Goal: Task Accomplishment & Management: Manage account settings

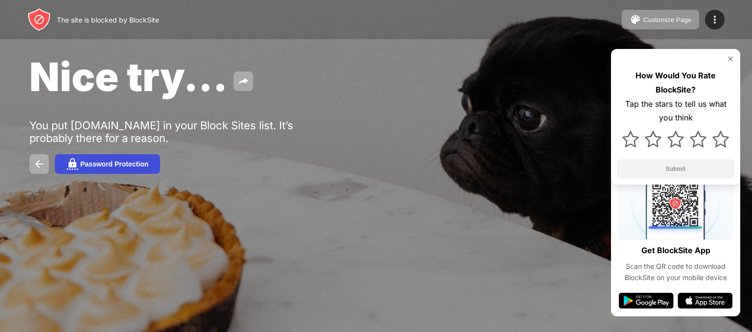
click at [88, 174] on button "Password Protection" at bounding box center [107, 164] width 105 height 20
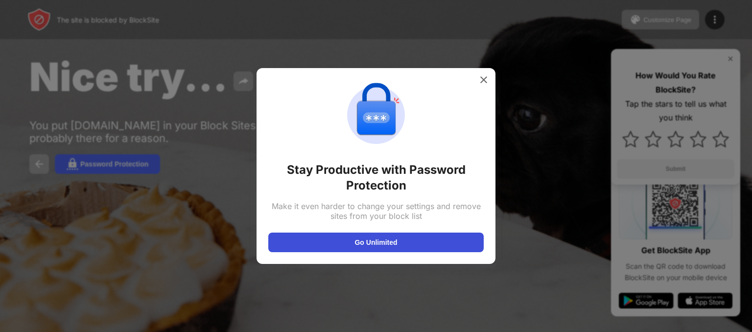
click at [429, 242] on button "Go Unlimited" at bounding box center [375, 242] width 215 height 20
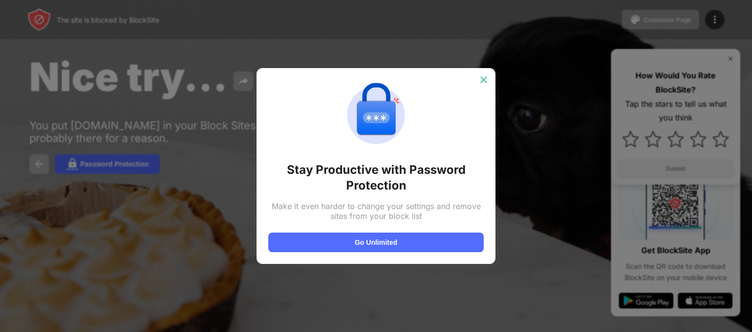
click at [485, 82] on img at bounding box center [484, 80] width 10 height 10
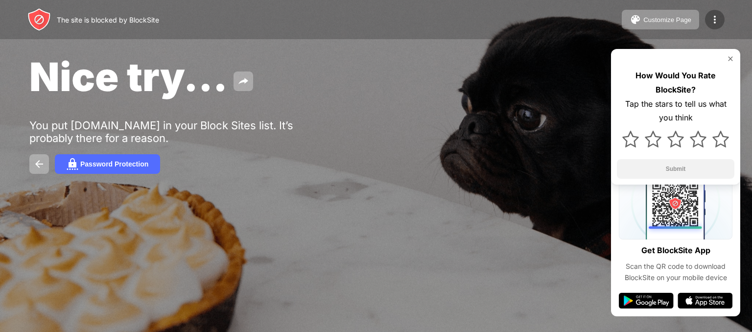
click at [710, 22] on img at bounding box center [715, 20] width 12 height 12
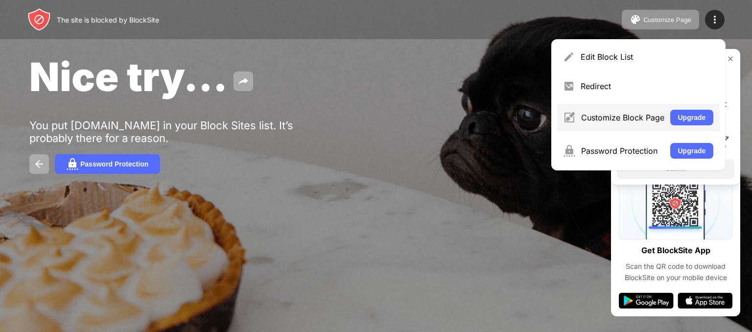
click at [640, 120] on div "Customize Block Page" at bounding box center [622, 118] width 83 height 10
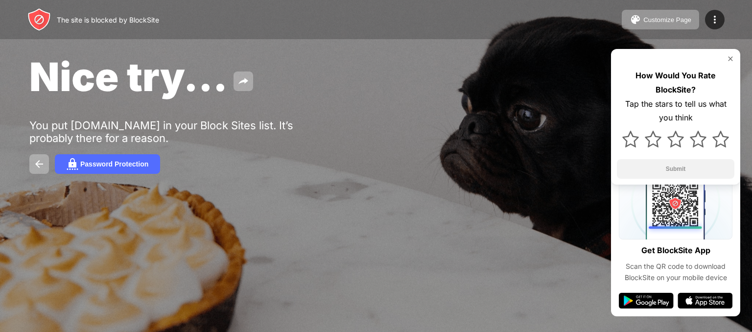
drag, startPoint x: 602, startPoint y: 145, endPoint x: 540, endPoint y: 10, distance: 147.9
drag, startPoint x: 540, startPoint y: 10, endPoint x: 717, endPoint y: 22, distance: 177.1
click at [717, 22] on img at bounding box center [715, 20] width 12 height 12
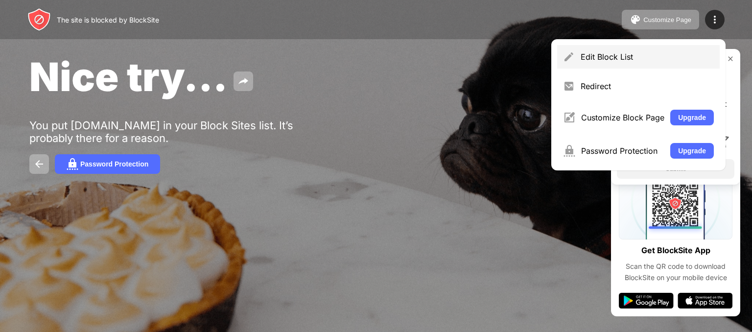
click at [639, 55] on div "Edit Block List" at bounding box center [646, 57] width 133 height 10
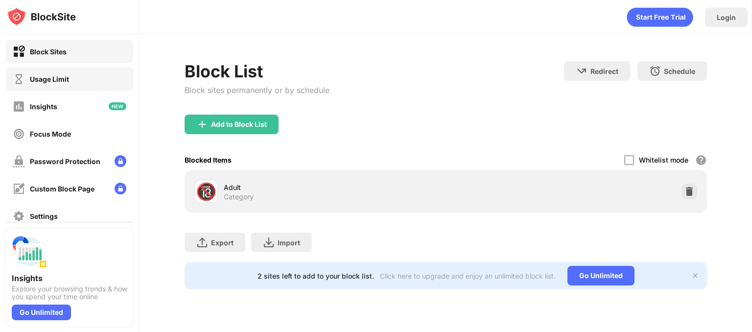
click at [53, 79] on div "Usage Limit" at bounding box center [49, 79] width 39 height 8
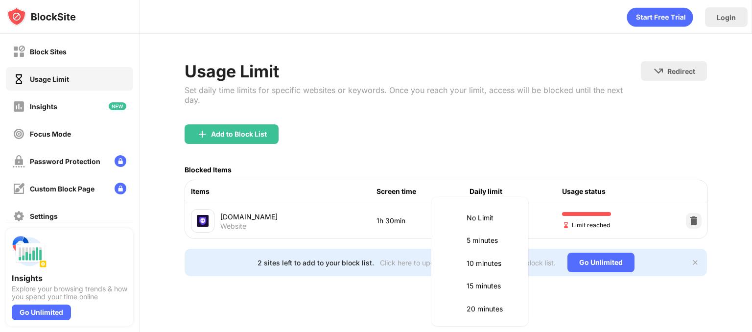
click at [513, 214] on body "Block Sites Usage Limit Insights Focus Mode Password Protection Custom Block Pa…" at bounding box center [376, 166] width 752 height 332
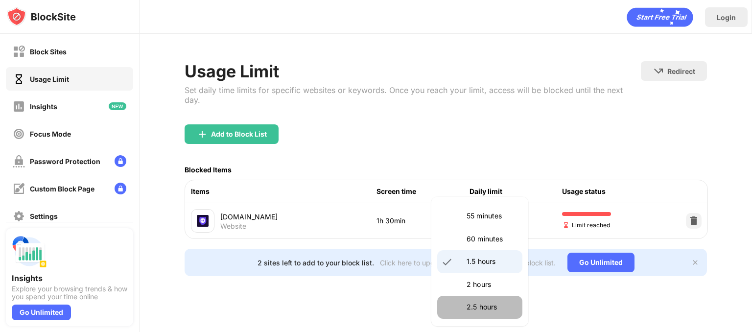
click at [480, 306] on p "2.5 hours" at bounding box center [491, 307] width 50 height 11
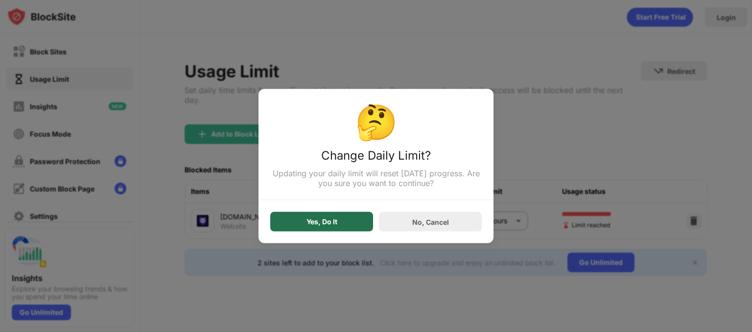
click at [346, 221] on div "Yes, Do It" at bounding box center [321, 222] width 103 height 20
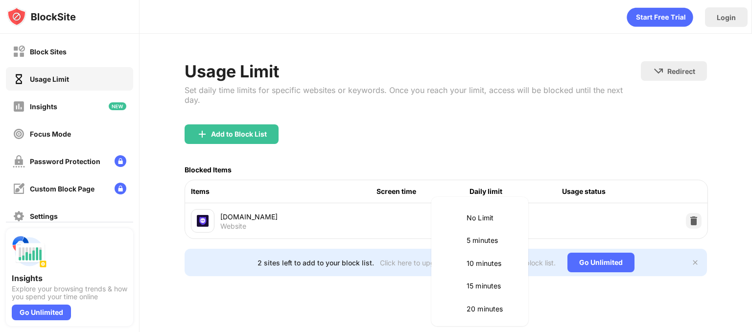
scroll to position [297, 0]
click at [499, 202] on body "Block Sites Usage Limit Insights Focus Mode Password Protection Custom Block Pa…" at bounding box center [376, 166] width 752 height 332
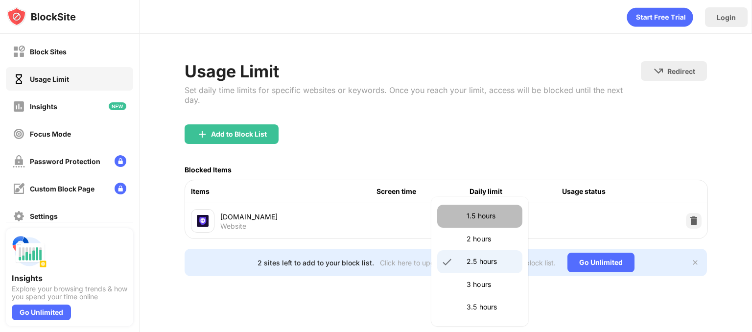
click at [499, 221] on p "1.5 hours" at bounding box center [491, 215] width 50 height 11
type input "**"
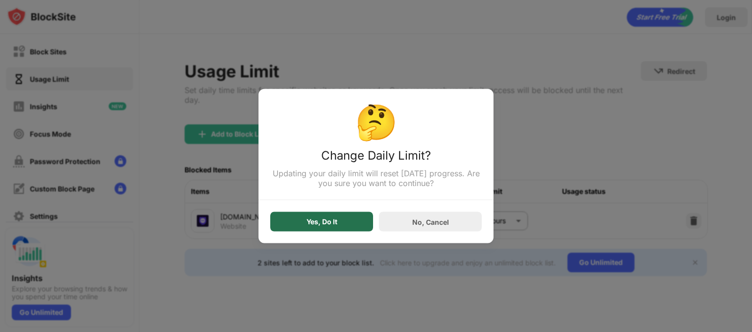
click at [351, 228] on div "Yes, Do It" at bounding box center [321, 222] width 103 height 20
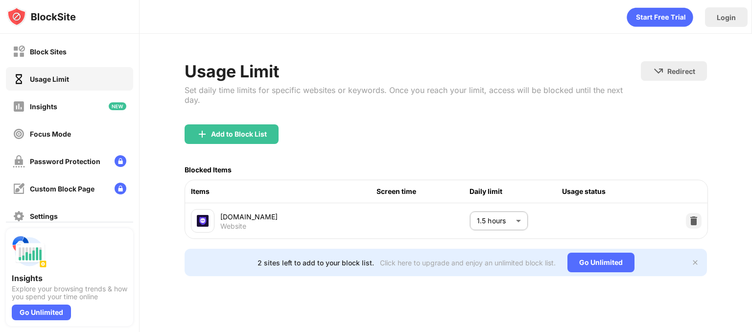
click at [330, 220] on div "[DOMAIN_NAME] Website" at bounding box center [298, 220] width 156 height 19
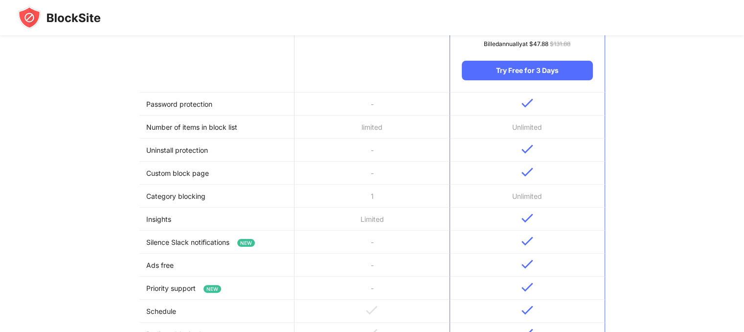
scroll to position [147, 0]
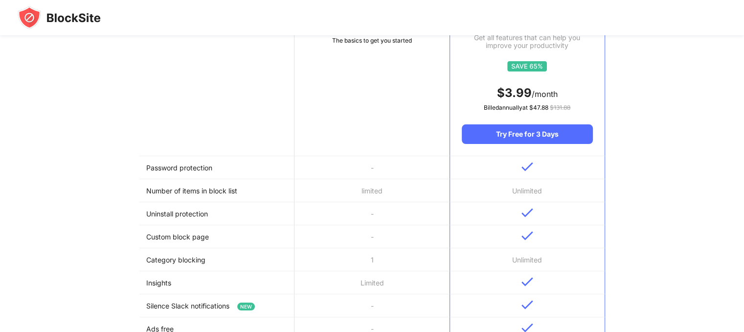
drag, startPoint x: 499, startPoint y: 134, endPoint x: 494, endPoint y: 145, distance: 12.3
click at [494, 145] on th "Unlimited Get all features that can help you improve your productivity $ 3.99 /…" at bounding box center [527, 73] width 155 height 165
click at [478, 136] on div "Try Free for 3 Days" at bounding box center [527, 134] width 131 height 20
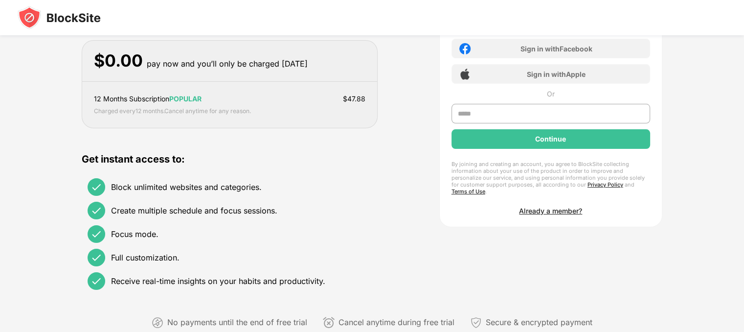
scroll to position [98, 0]
